Goal: Information Seeking & Learning: Find specific page/section

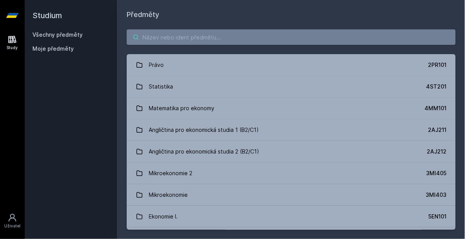
click at [185, 39] on input "search" at bounding box center [291, 36] width 329 height 15
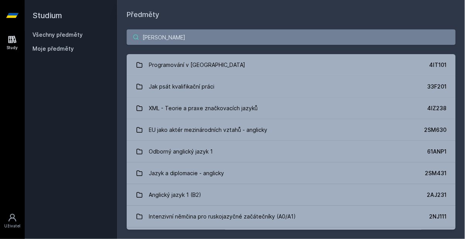
type input "J"
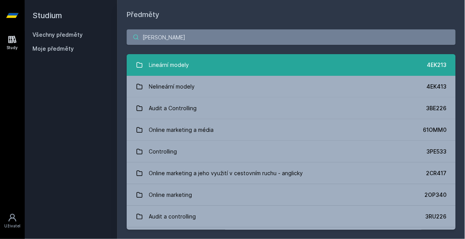
type input "[PERSON_NAME]"
click at [359, 69] on link "Lineární modely 4EK213" at bounding box center [291, 65] width 329 height 22
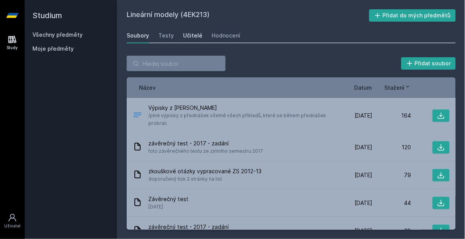
click at [193, 31] on link "Učitelé" at bounding box center [192, 35] width 19 height 15
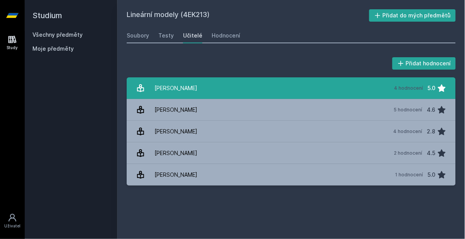
click at [378, 91] on link "[PERSON_NAME] 4 hodnocení 5.0" at bounding box center [291, 88] width 329 height 22
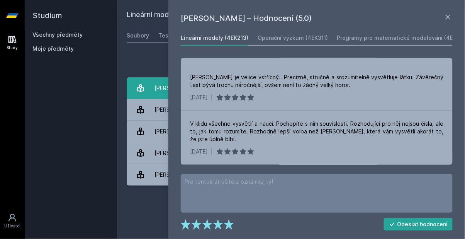
scroll to position [65, 0]
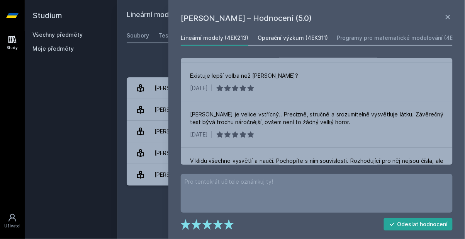
click at [307, 37] on div "Operační výzkum (4EK311)" at bounding box center [293, 38] width 70 height 8
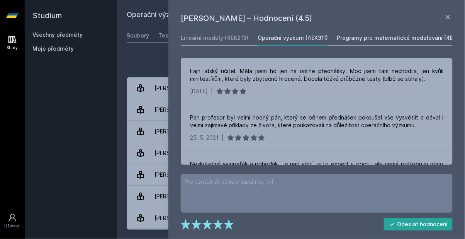
click at [405, 42] on link "Programy pro matematické modelování (4EK313)" at bounding box center [402, 37] width 131 height 15
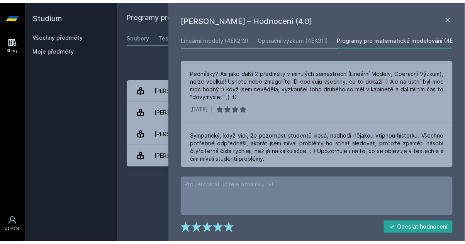
scroll to position [0, 8]
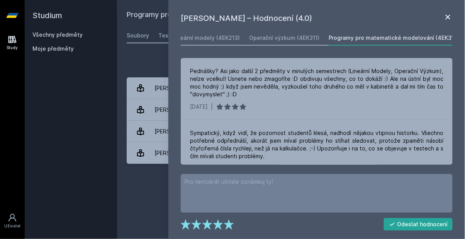
click at [446, 13] on icon at bounding box center [447, 16] width 9 height 9
